Goal: Check status

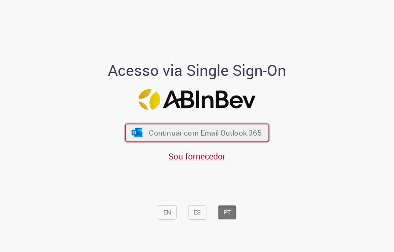
click at [240, 131] on span "Continuar com Email Outlook 365" at bounding box center [205, 132] width 112 height 10
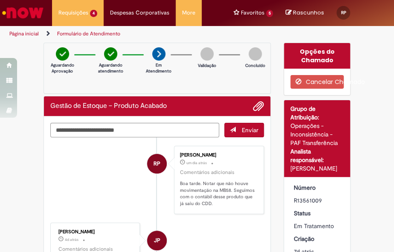
click at [268, 198] on div "R13561009" at bounding box center [316, 200] width 47 height 9
copy div "R13561009"
click at [221, 184] on p "Boa tarde. Notar que não houve movimentação na MB58. Seguimos com o contábil de…" at bounding box center [217, 193] width 75 height 27
